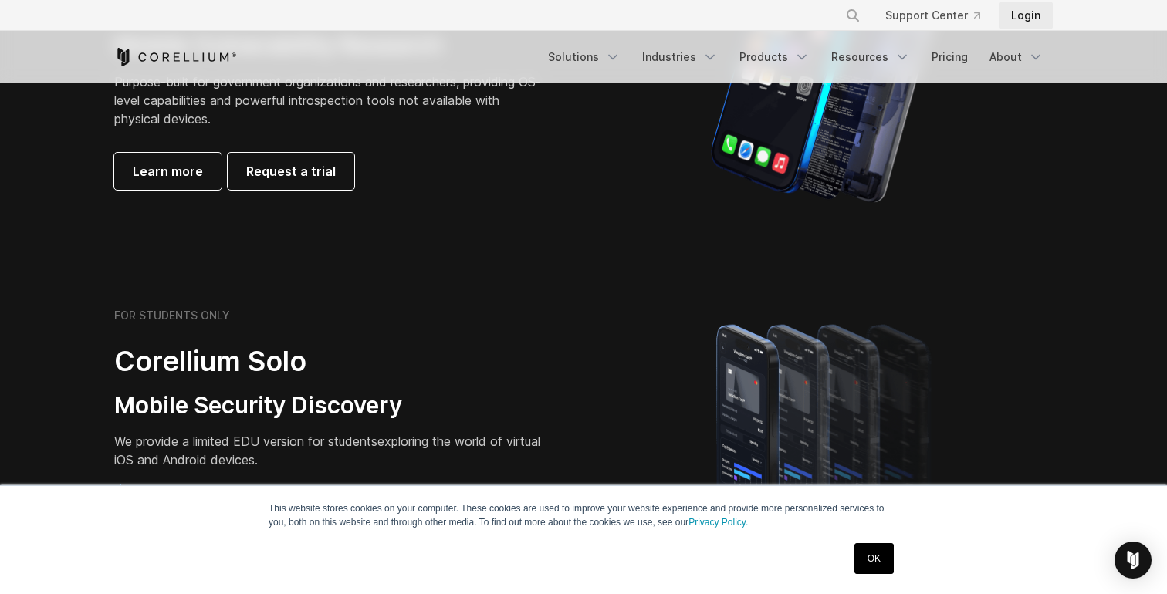
click at [1015, 21] on link "Login" at bounding box center [1026, 16] width 54 height 28
click at [1040, 22] on link "Login" at bounding box center [1026, 16] width 54 height 28
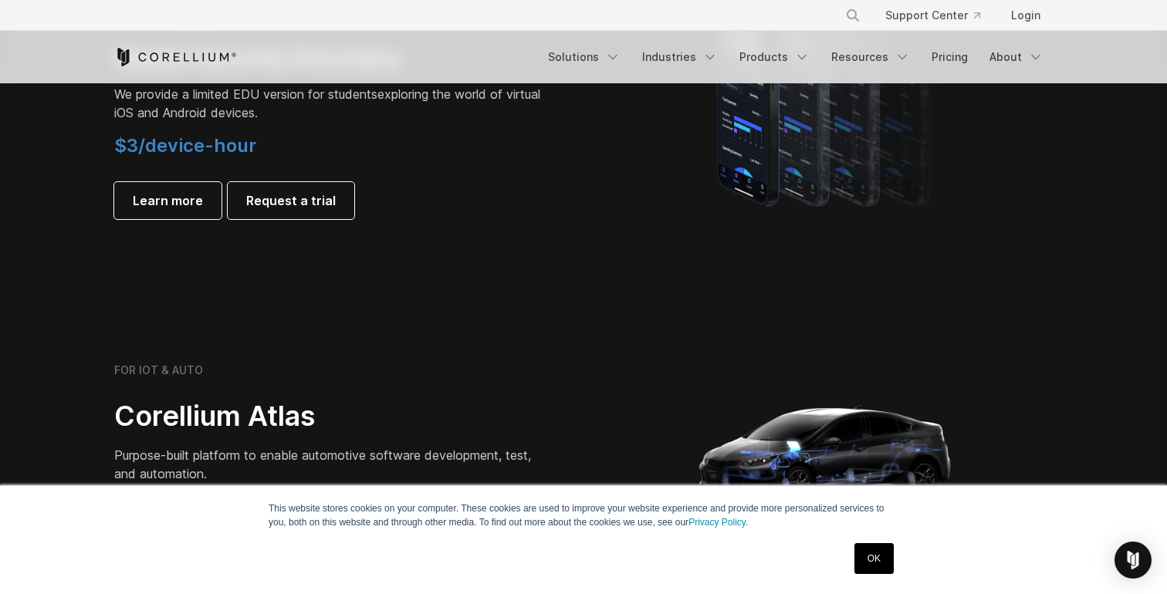
scroll to position [1402, 0]
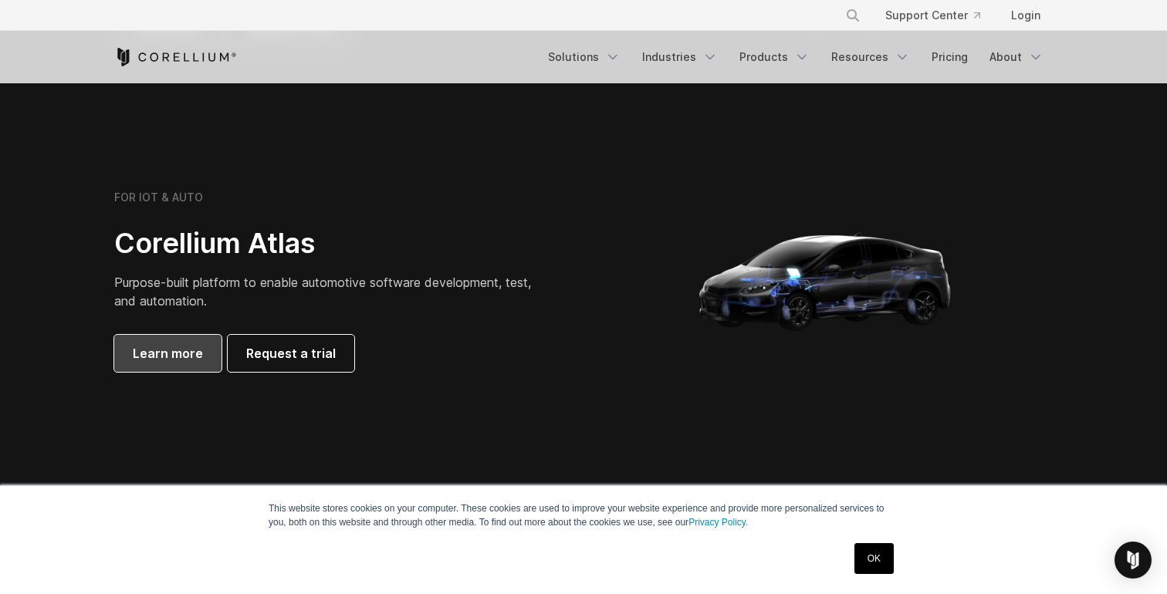
click at [188, 354] on span "Learn more" at bounding box center [168, 353] width 70 height 19
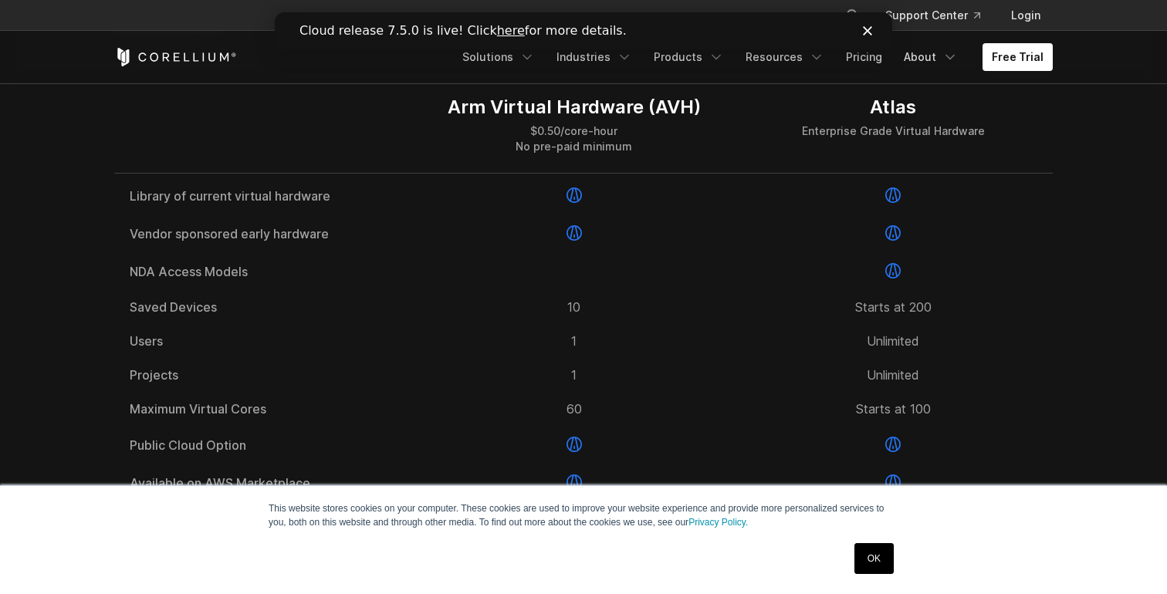
scroll to position [2014, 0]
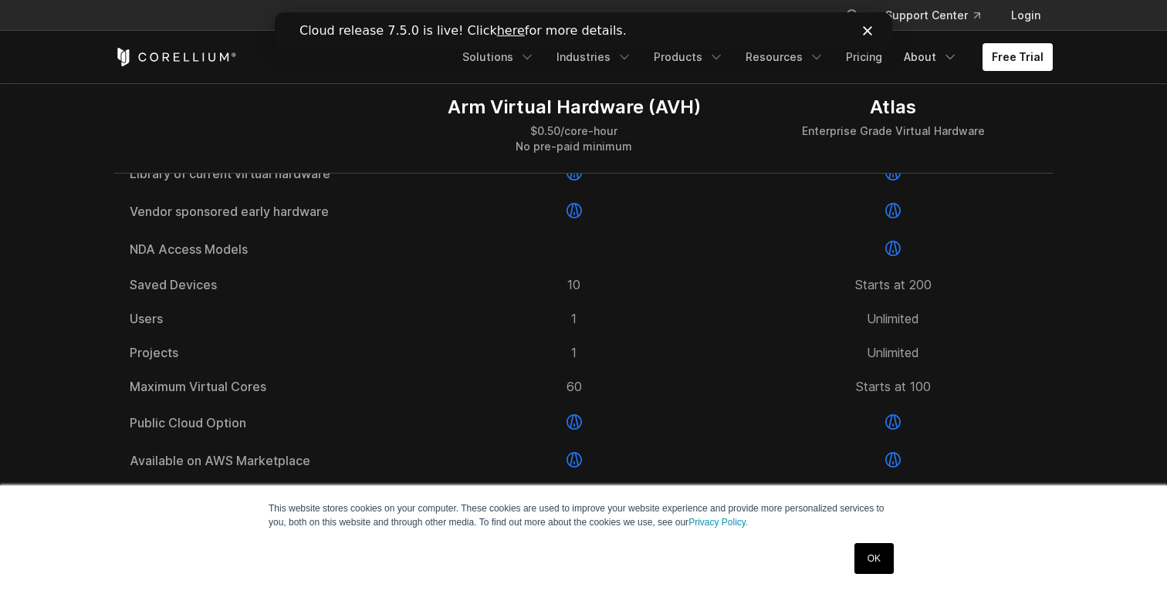
click at [869, 558] on link "OK" at bounding box center [873, 558] width 39 height 31
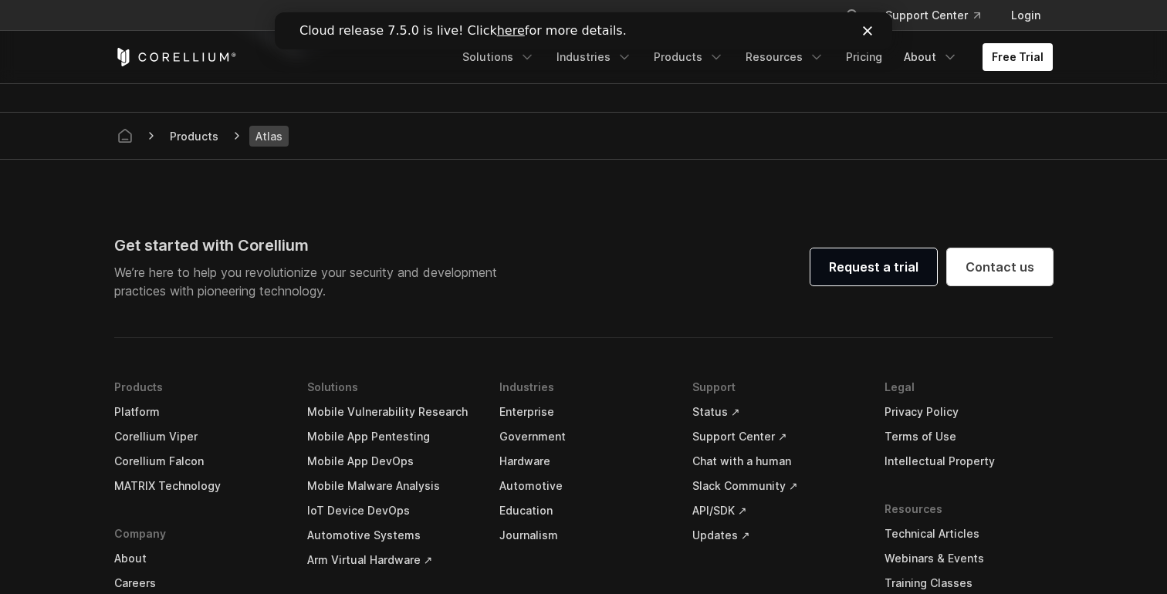
scroll to position [4454, 0]
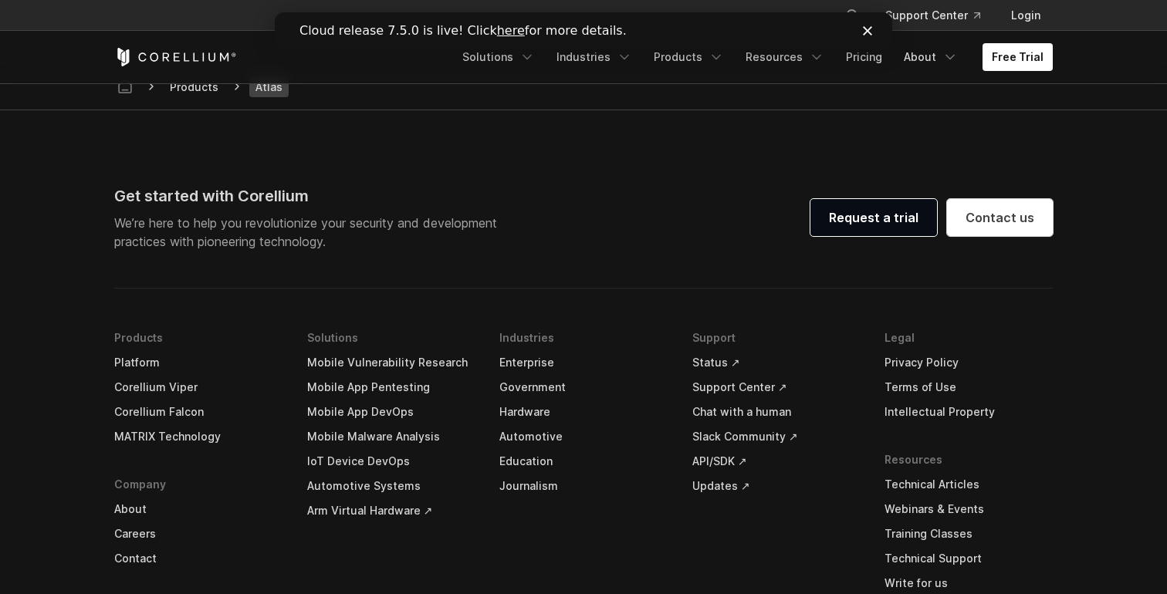
click at [543, 499] on link "Journalism" at bounding box center [583, 486] width 168 height 25
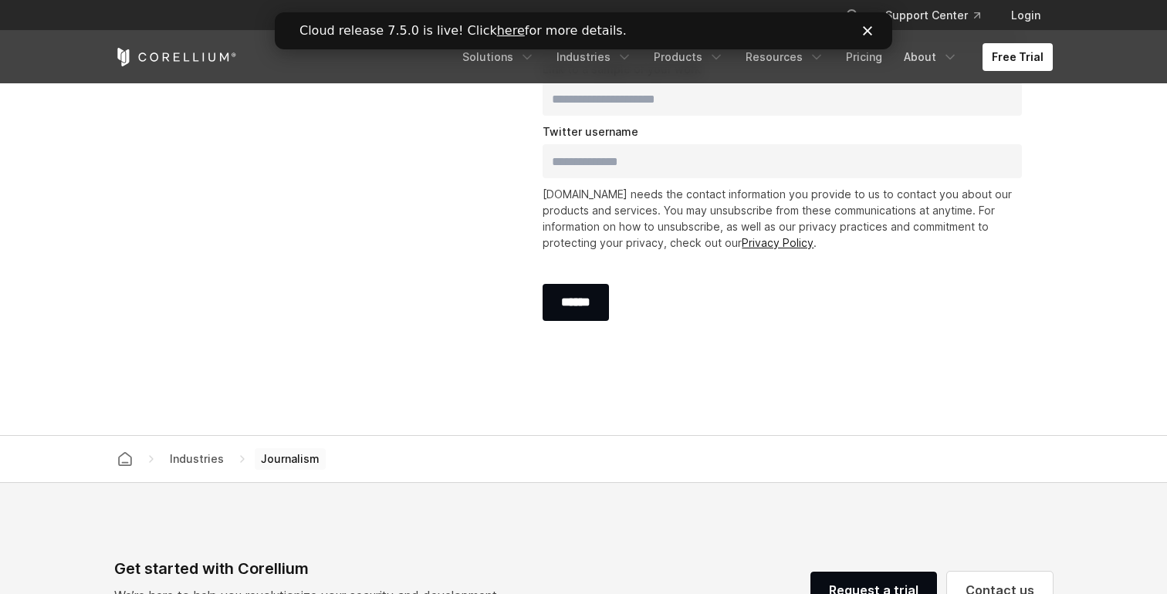
scroll to position [2374, 0]
